Goal: Task Accomplishment & Management: Manage account settings

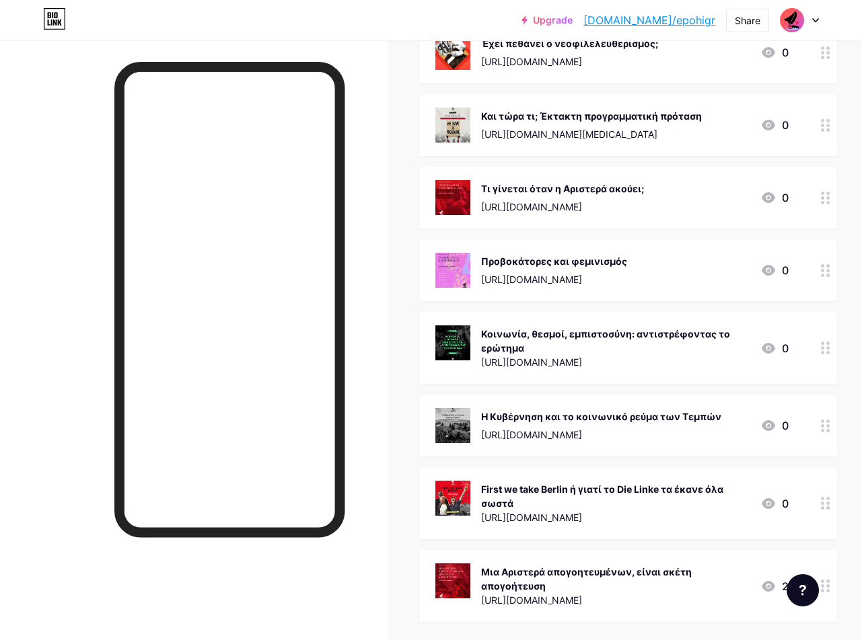
scroll to position [12043, 1]
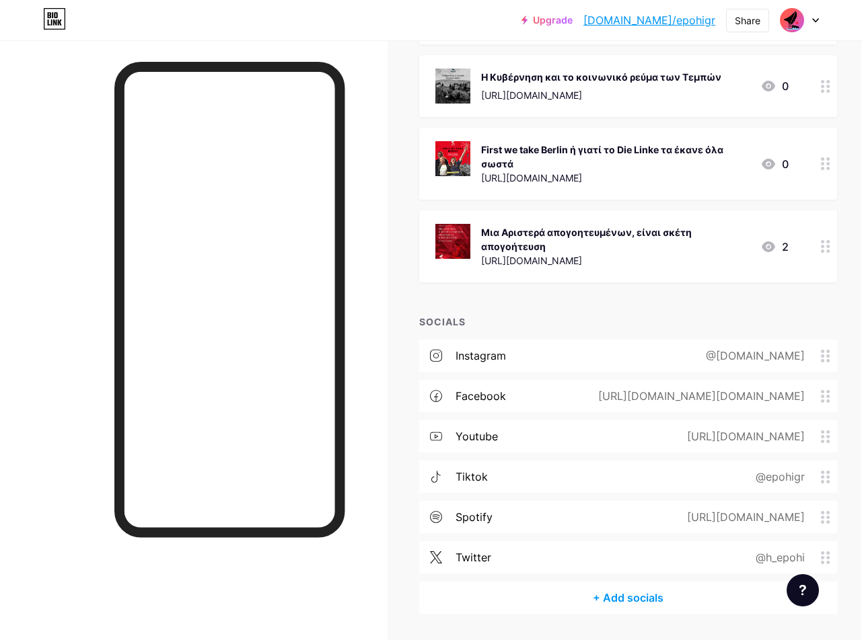
click at [823, 475] on circle at bounding box center [821, 476] width 3 height 3
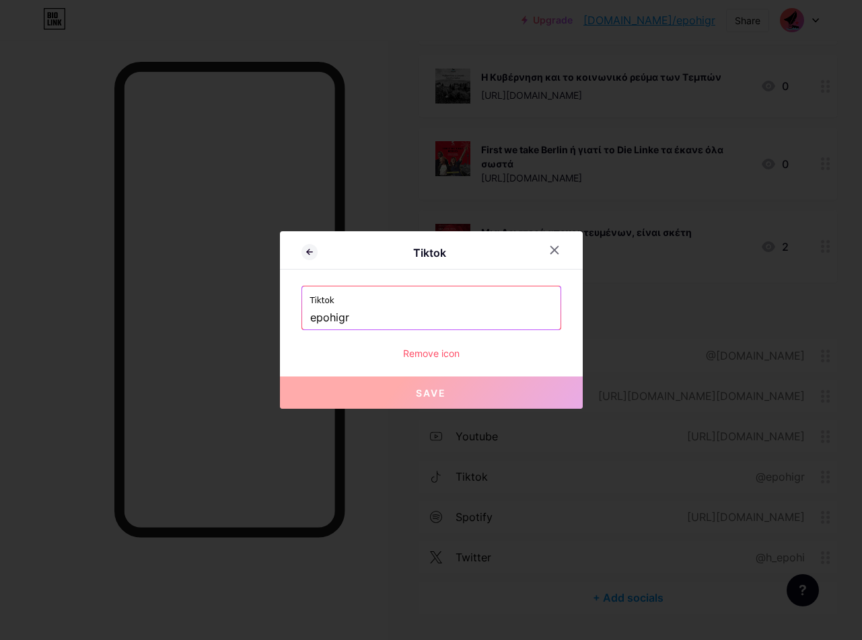
drag, startPoint x: 362, startPoint y: 318, endPoint x: 261, endPoint y: 314, distance: 101.0
click at [261, 314] on div "Tiktok Tiktok epohigr Remove icon Save" at bounding box center [431, 320] width 862 height 640
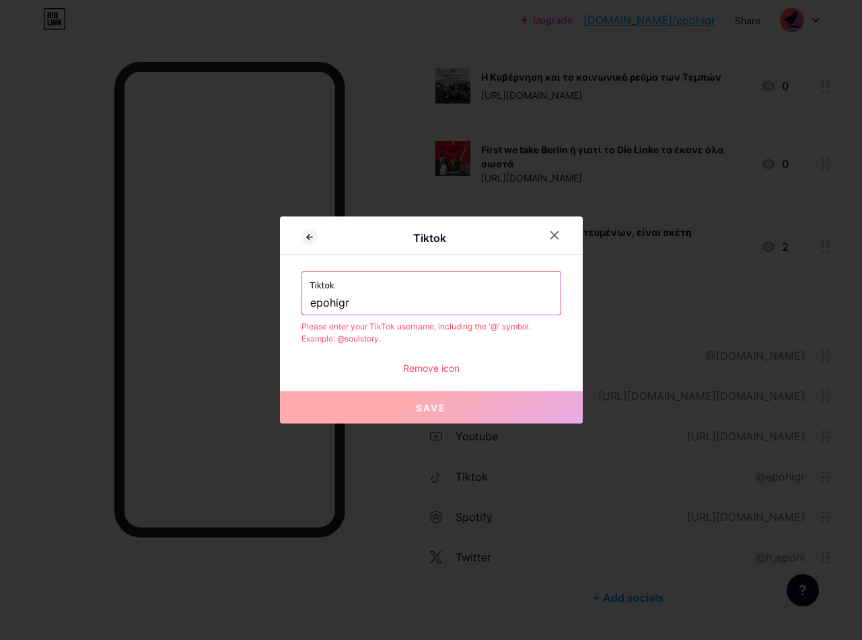
click at [310, 305] on input "epohigr" at bounding box center [431, 303] width 242 height 23
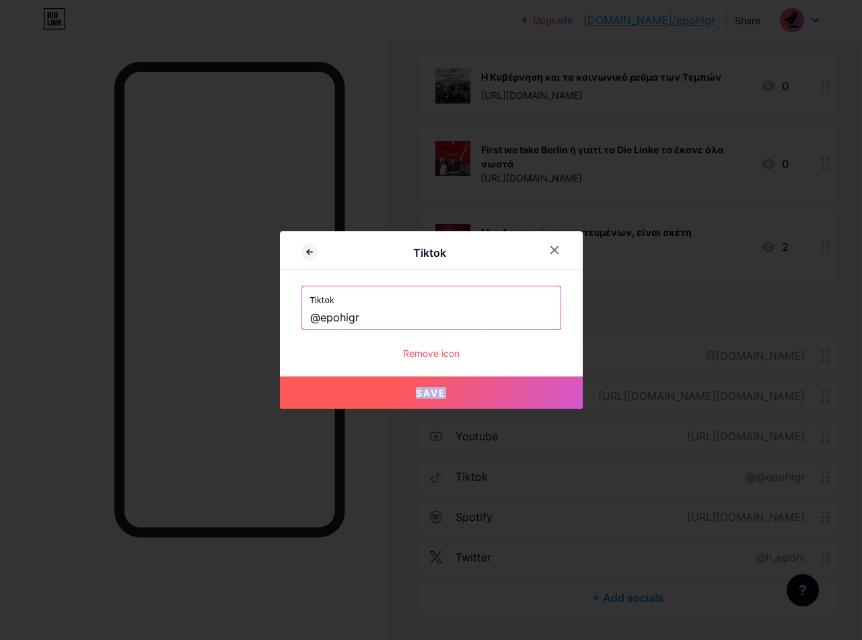
drag, startPoint x: 436, startPoint y: 354, endPoint x: 447, endPoint y: 396, distance: 43.1
click at [529, 360] on div "Tiktok @epohigr Remove icon Save" at bounding box center [431, 323] width 260 height 75
click at [437, 396] on span "Save" at bounding box center [431, 392] width 30 height 11
type input "[URL][DOMAIN_NAME]"
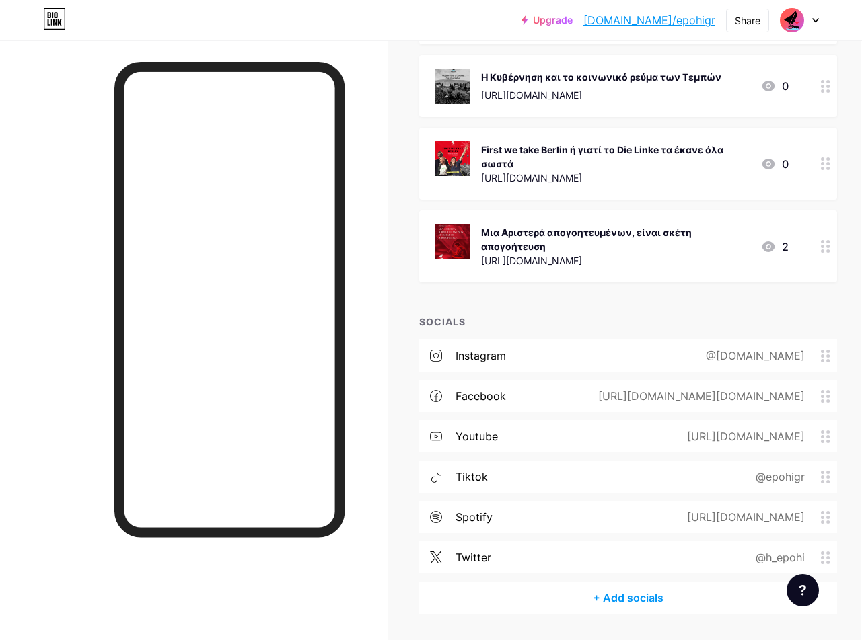
click at [85, 535] on div at bounding box center [193, 360] width 387 height 640
